Goal: Task Accomplishment & Management: Manage account settings

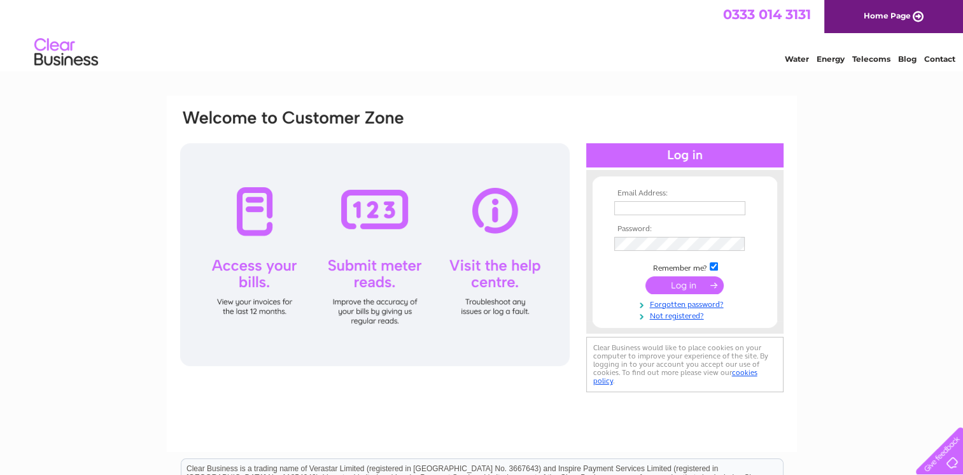
type input "[EMAIL_ADDRESS][PERSON_NAME][DOMAIN_NAME]"
click at [687, 281] on input "submit" at bounding box center [684, 285] width 78 height 18
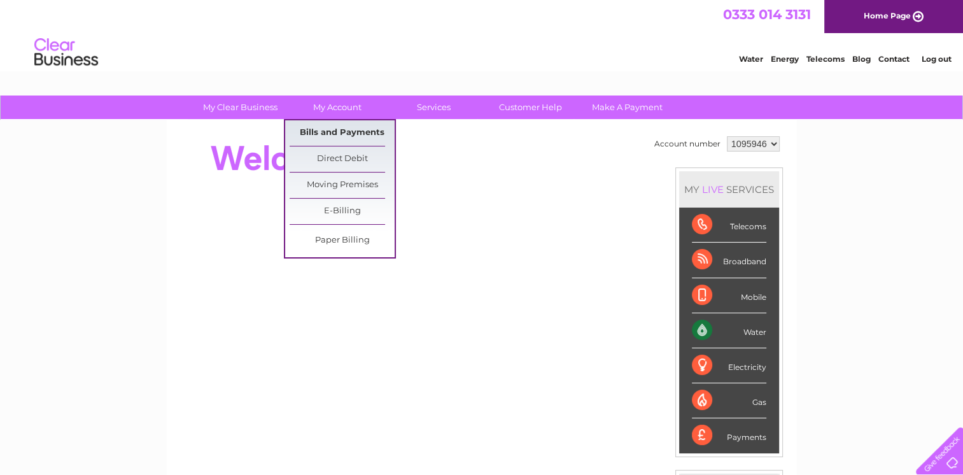
click at [334, 130] on link "Bills and Payments" at bounding box center [342, 132] width 105 height 25
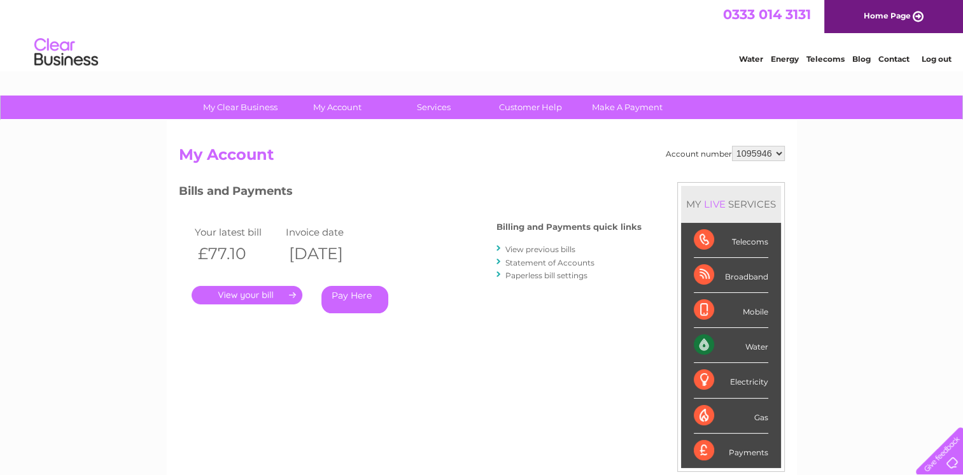
click at [260, 295] on link "." at bounding box center [247, 295] width 111 height 18
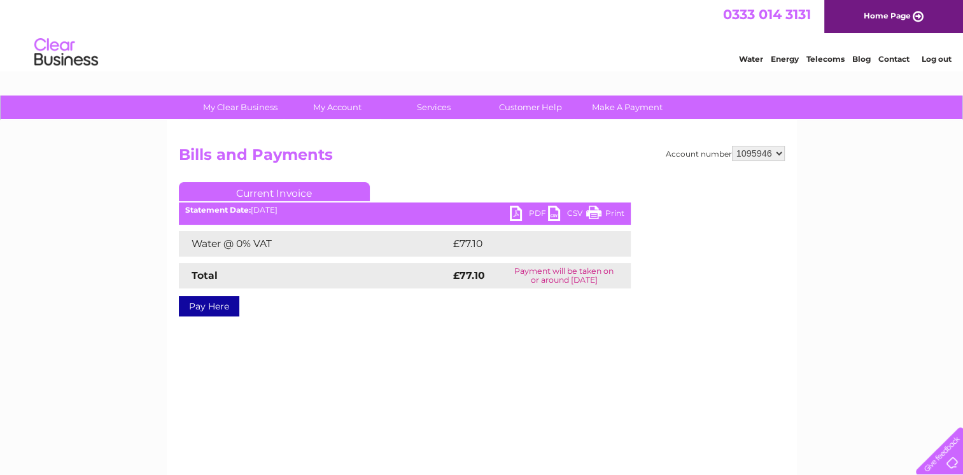
click at [518, 211] on link "PDF" at bounding box center [529, 215] width 38 height 18
